Goal: Information Seeking & Learning: Find specific fact

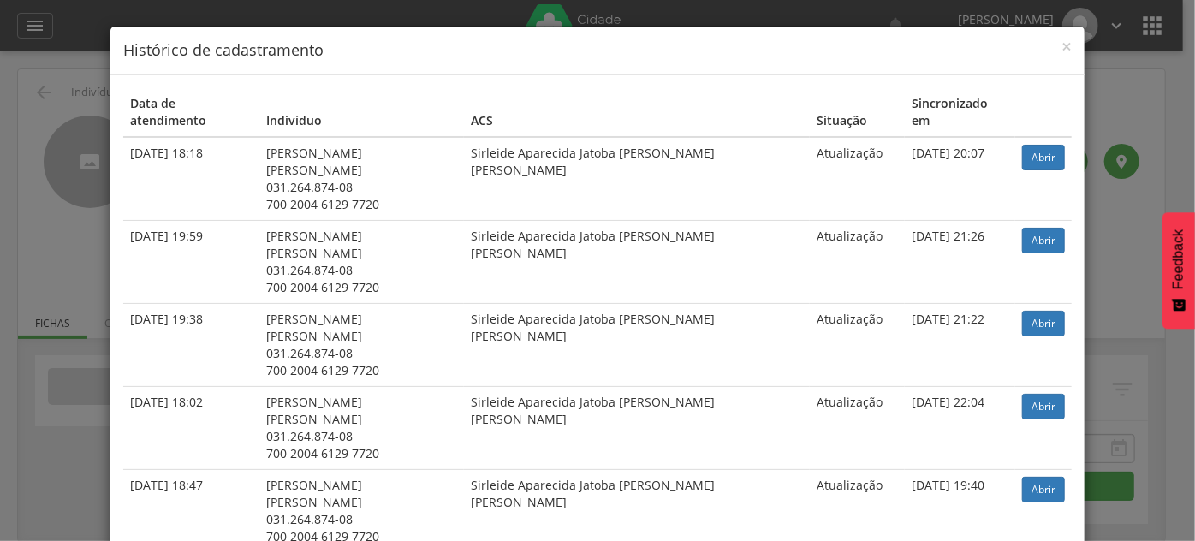
click at [86, 93] on div "× Histórico de cadastramento Data de atendimento Indivíduo ACS Situação Sincron…" at bounding box center [597, 270] width 1195 height 541
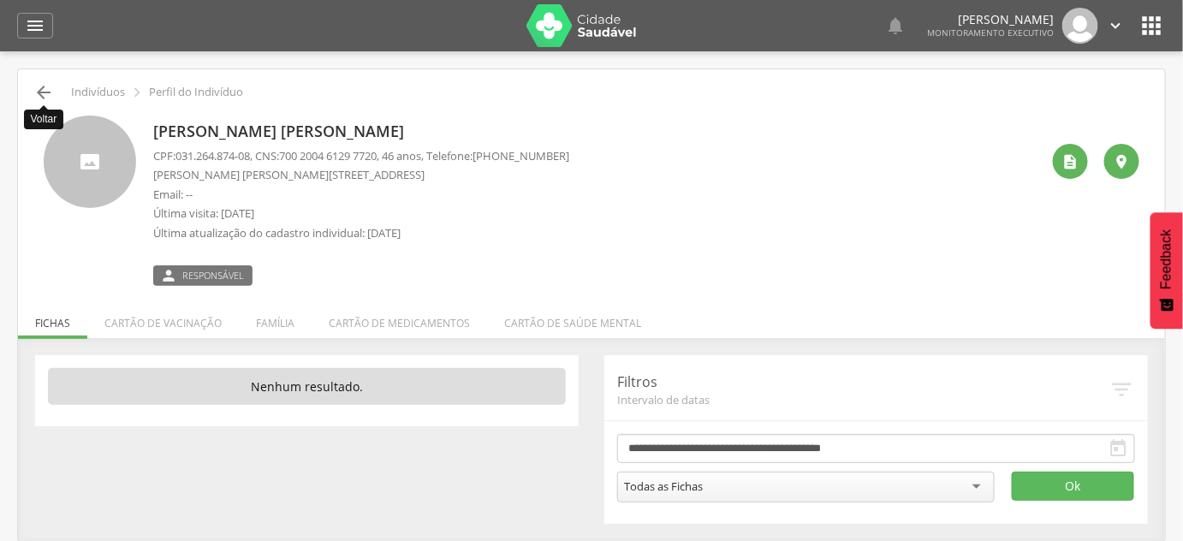
click at [33, 95] on icon "" at bounding box center [43, 92] width 21 height 21
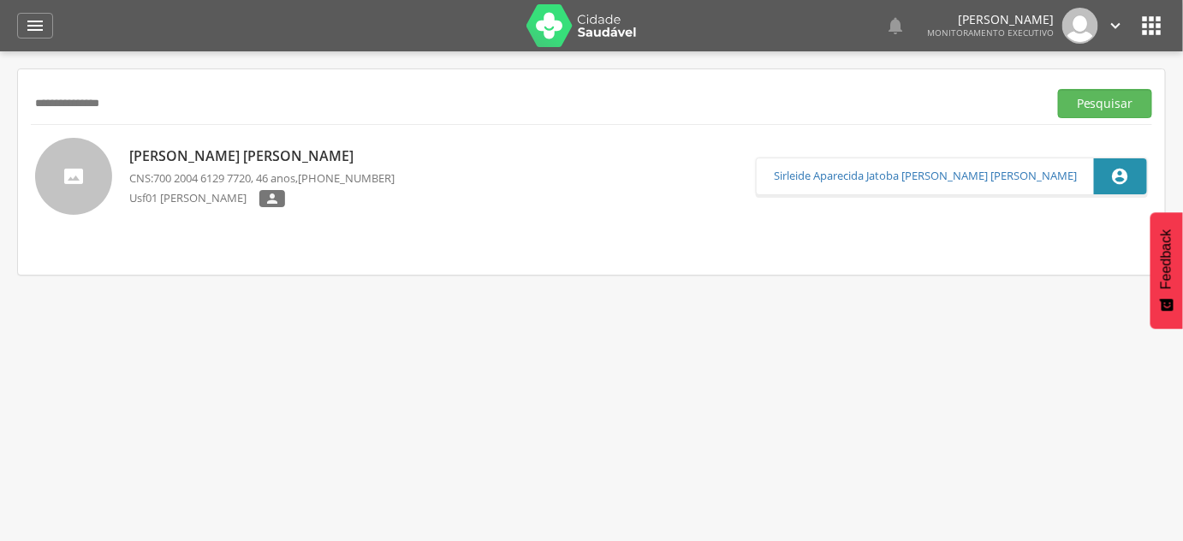
click at [34, 95] on input "**********" at bounding box center [536, 103] width 1010 height 29
type input "**********"
click at [1058, 89] on button "Pesquisar" at bounding box center [1105, 103] width 94 height 29
click at [289, 163] on p "[PERSON_NAME] [PERSON_NAME]" at bounding box center [261, 156] width 265 height 20
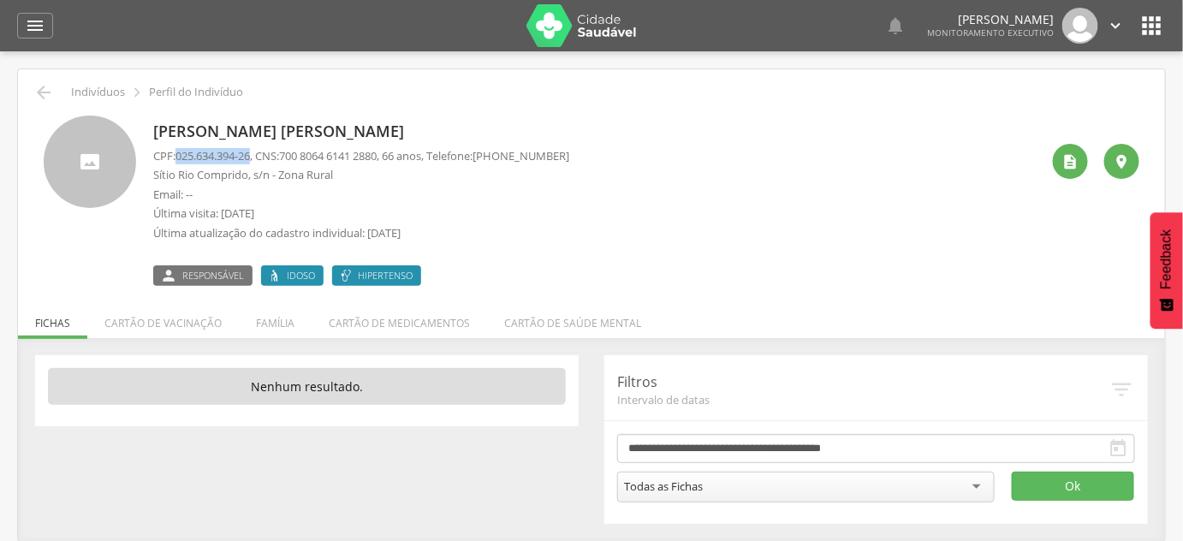
drag, startPoint x: 179, startPoint y: 159, endPoint x: 255, endPoint y: 161, distance: 76.2
click at [250, 161] on span "025.634.394-26" at bounding box center [212, 155] width 74 height 15
copy span "025.634.394-26"
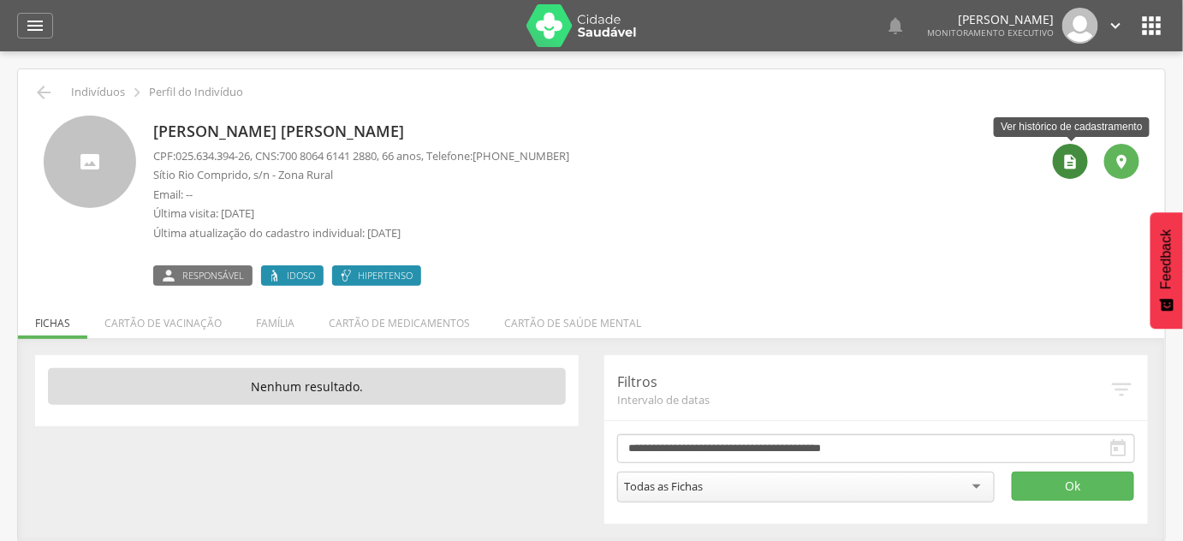
click at [1064, 156] on icon "" at bounding box center [1070, 161] width 17 height 17
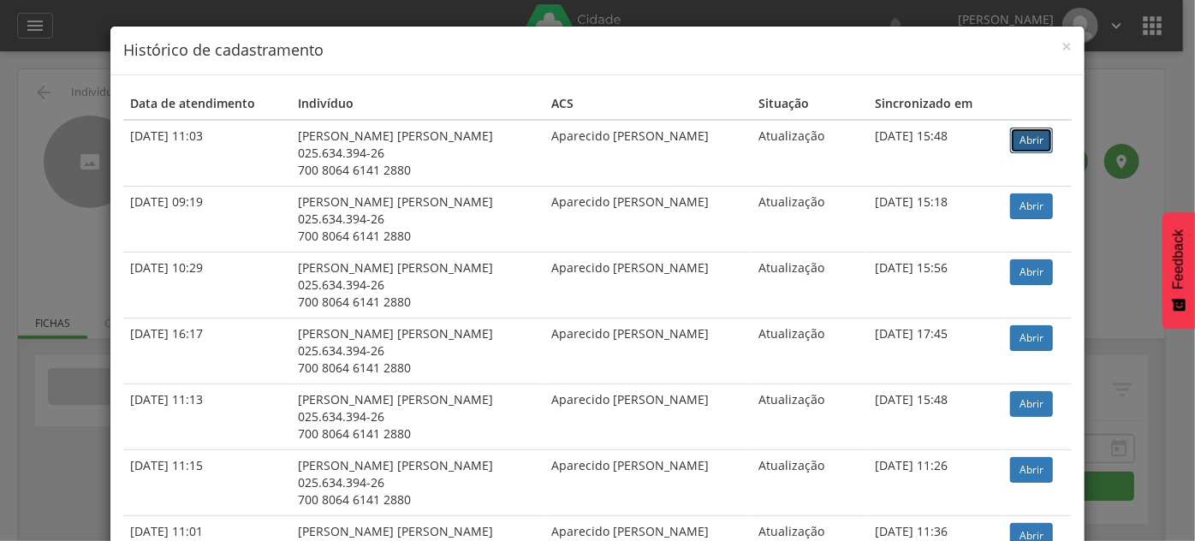
click at [1024, 144] on link "Abrir" at bounding box center [1031, 140] width 43 height 26
click at [36, 212] on div "× Histórico de cadastramento Data de atendimento Indivíduo ACS Situação Sincron…" at bounding box center [597, 270] width 1195 height 541
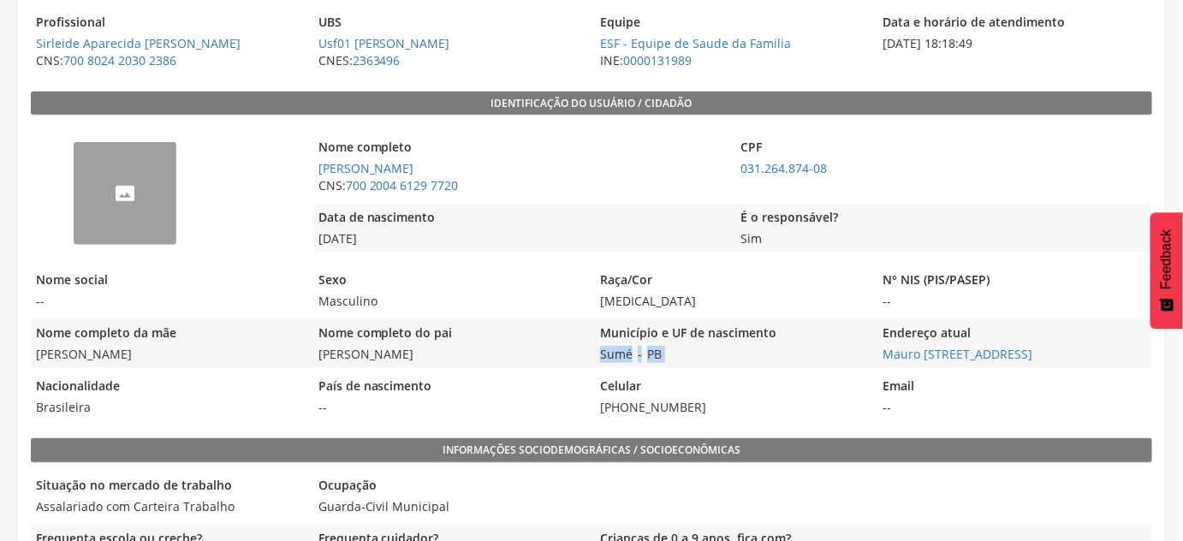
scroll to position [311, 0]
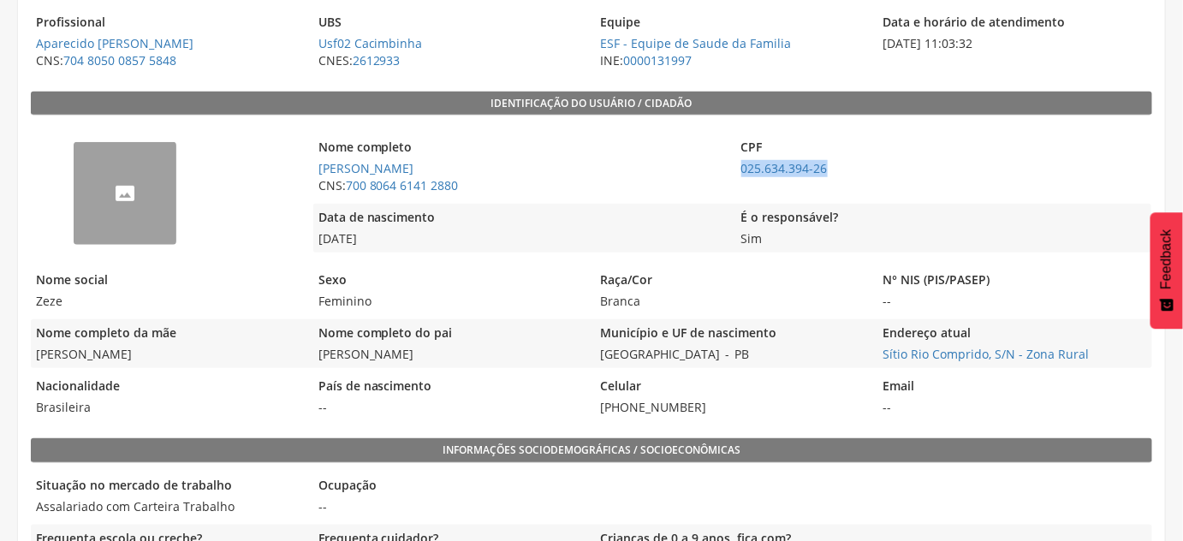
drag, startPoint x: 843, startPoint y: 165, endPoint x: 737, endPoint y: 165, distance: 106.1
click at [737, 165] on span "025.634.394-26" at bounding box center [943, 168] width 414 height 17
copy link "025.634.394-26"
drag, startPoint x: 463, startPoint y: 166, endPoint x: 317, endPoint y: 172, distance: 145.6
click at [317, 172] on span "[PERSON_NAME] [PERSON_NAME]" at bounding box center [520, 168] width 414 height 17
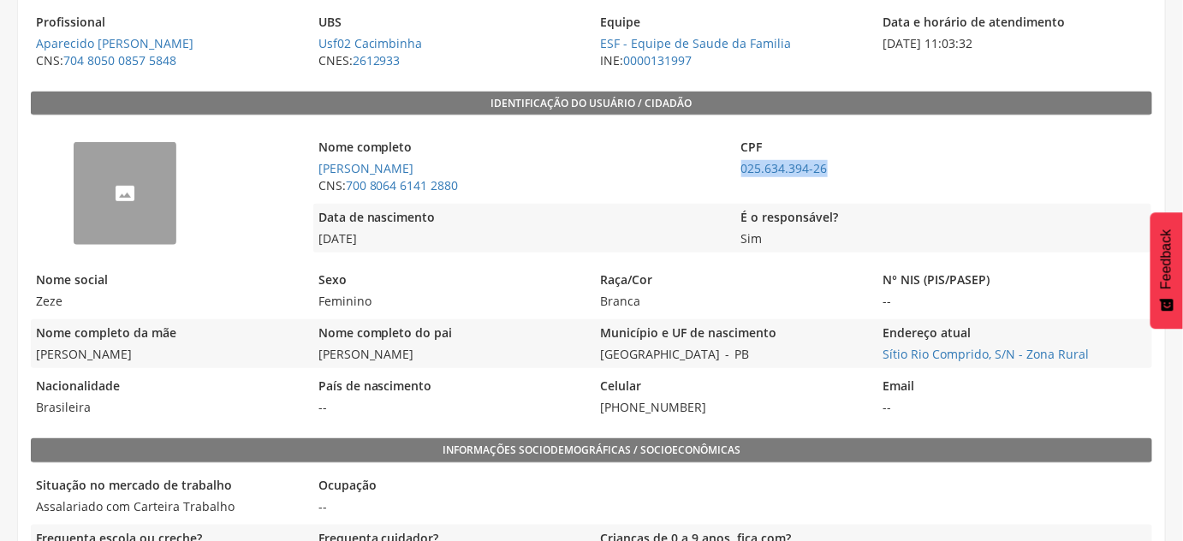
copy link "[PERSON_NAME] [PERSON_NAME]"
click at [467, 169] on span "[PERSON_NAME] [PERSON_NAME]" at bounding box center [520, 168] width 414 height 17
click at [477, 188] on span "CNS: 700 8064 6141 2880" at bounding box center [520, 185] width 414 height 17
drag, startPoint x: 470, startPoint y: 183, endPoint x: 348, endPoint y: 185, distance: 121.5
click at [349, 185] on span "CNS: 700 8064 6141 2880" at bounding box center [520, 185] width 414 height 17
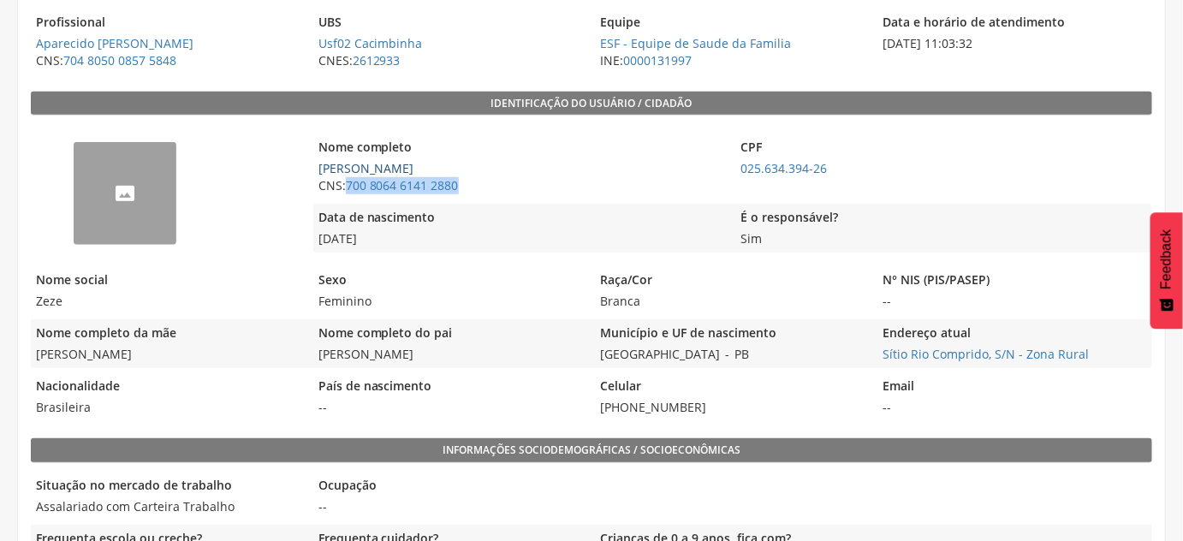
copy link "700 8064 6141 2880"
click at [539, 172] on span "[PERSON_NAME] [PERSON_NAME]" at bounding box center [520, 168] width 414 height 17
drag, startPoint x: 481, startPoint y: 191, endPoint x: 347, endPoint y: 190, distance: 133.5
click at [347, 190] on span "CNS: 700 8064 6141 2880" at bounding box center [520, 185] width 414 height 17
copy link "700 8064 6141 2880"
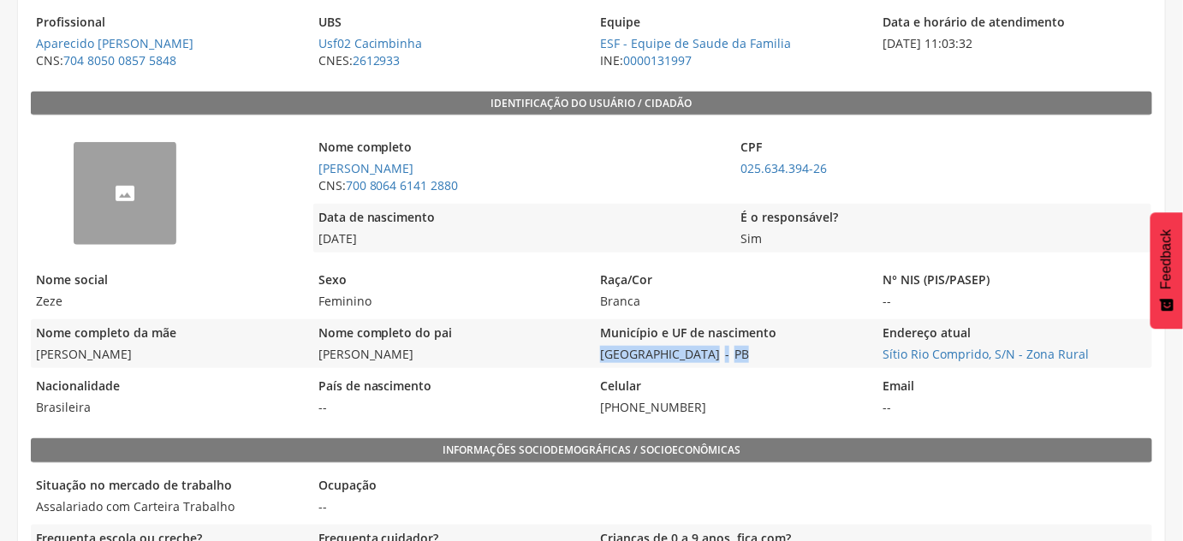
drag, startPoint x: 750, startPoint y: 356, endPoint x: 592, endPoint y: 355, distance: 158.3
click at [592, 355] on div "Nome completo da mãe Maria Jose da Concicao Nome completo do pai Joaquim Alexan…" at bounding box center [591, 343] width 1121 height 49
copy div "São João do Tigre - [GEOGRAPHIC_DATA]"
click at [867, 355] on div "Município e UF de nascimento São João do Tigre - PB" at bounding box center [732, 343] width 274 height 49
click at [868, 351] on div "Município e UF de nascimento São João do Tigre - PB" at bounding box center [732, 343] width 274 height 49
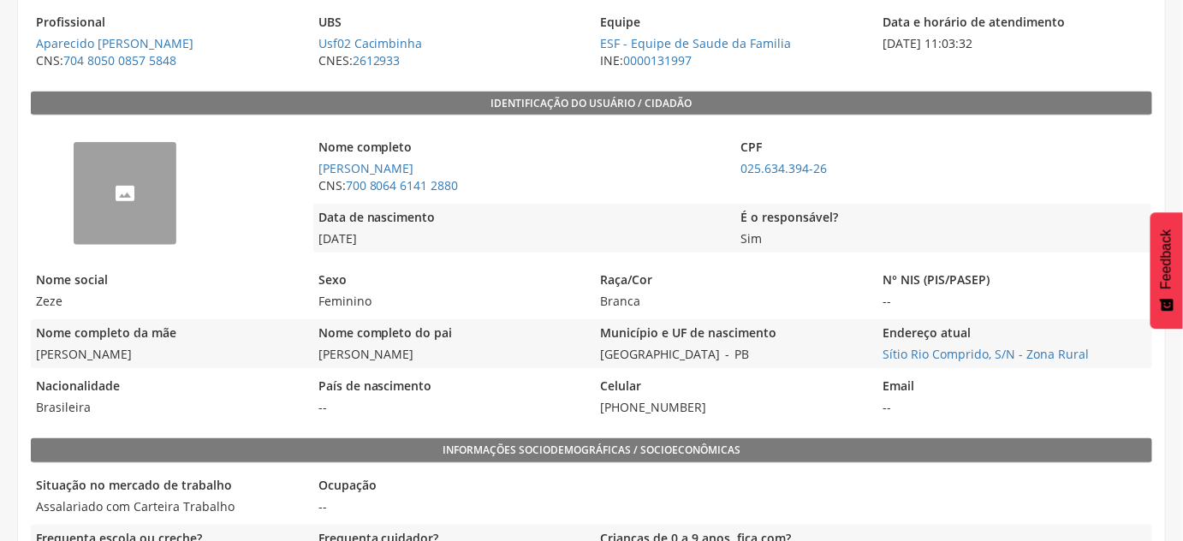
click at [871, 376] on div "Nacionalidade Brasileira País de nascimento -- Celular (81) 99996-1957 Email --" at bounding box center [591, 396] width 1121 height 49
drag, startPoint x: 877, startPoint y: 352, endPoint x: 1083, endPoint y: 355, distance: 206.2
click at [1083, 355] on span "Sítio Rio Comprido, S/N - Zona Rural" at bounding box center [1014, 354] width 274 height 17
copy link "Sítio Rio Comprido, S/N - Zona Rural"
